Goal: Find specific page/section: Find specific page/section

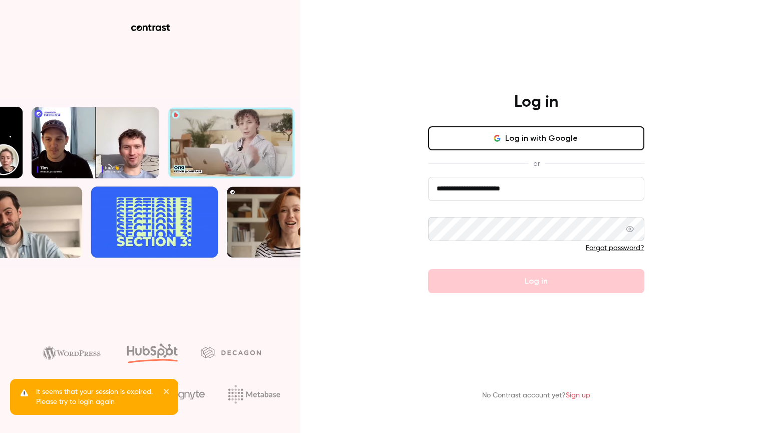
type input "**********"
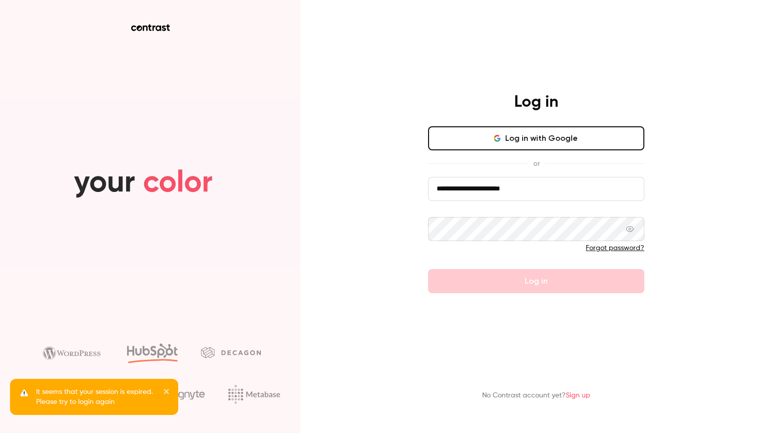
click at [536, 280] on button "Log in" at bounding box center [536, 281] width 216 height 24
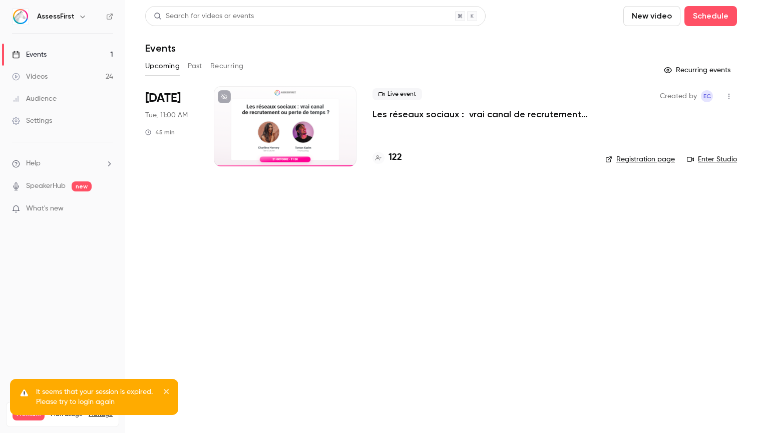
click at [63, 18] on h6 "AssessFirst" at bounding box center [56, 17] width 38 height 10
click at [70, 19] on h6 "AssessFirst" at bounding box center [56, 17] width 38 height 10
click at [82, 19] on icon "button" at bounding box center [83, 17] width 8 height 8
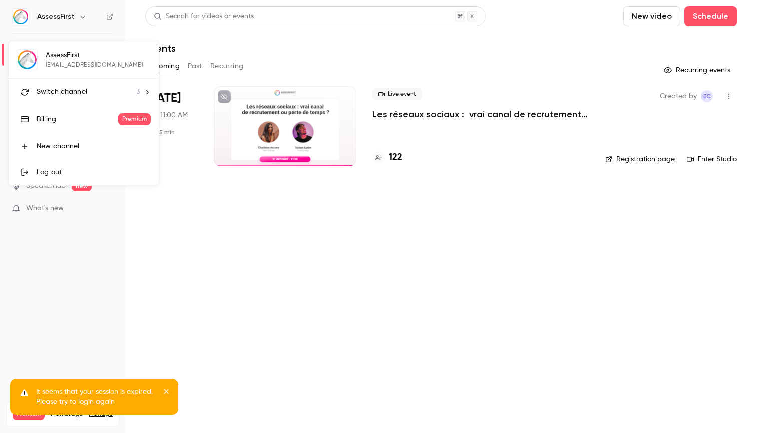
click at [93, 92] on div "Switch channel 3" at bounding box center [88, 92] width 103 height 11
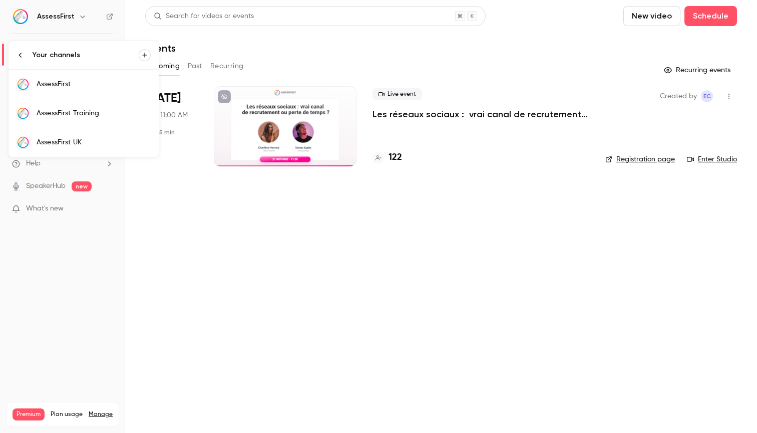
click at [85, 142] on div "AssessFirst UK" at bounding box center [94, 142] width 114 height 10
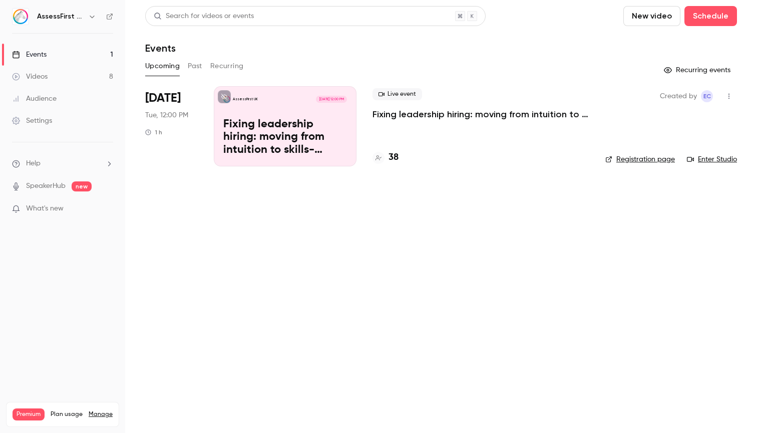
click at [415, 114] on p "Fixing leadership hiring: moving from intuition to skills-based decisions" at bounding box center [481, 114] width 217 height 12
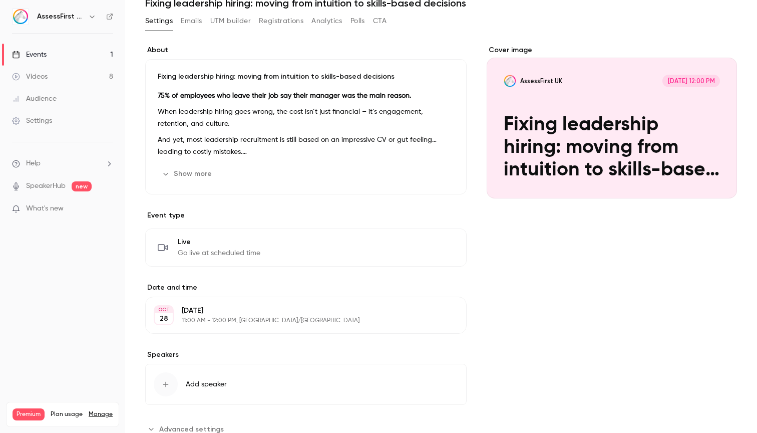
scroll to position [46, 0]
